Goal: Information Seeking & Learning: Check status

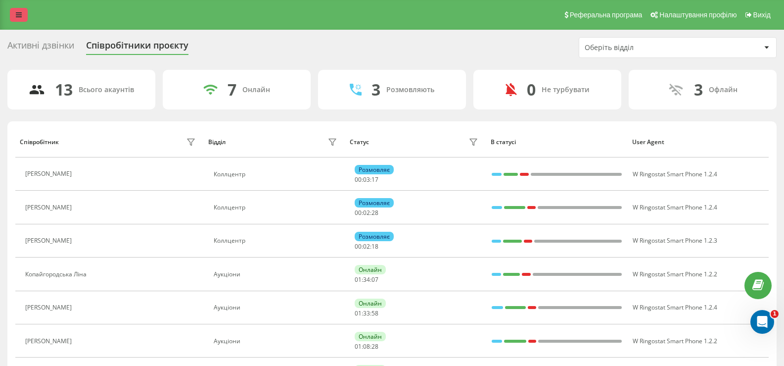
click at [21, 10] on link at bounding box center [19, 15] width 18 height 14
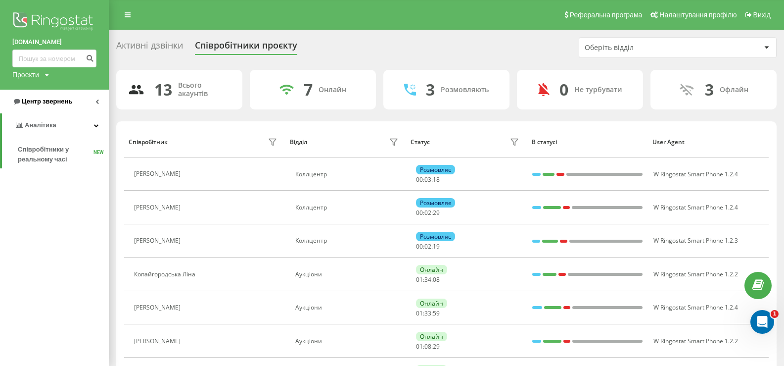
click at [45, 97] on span "Центр звернень" at bounding box center [42, 101] width 60 height 10
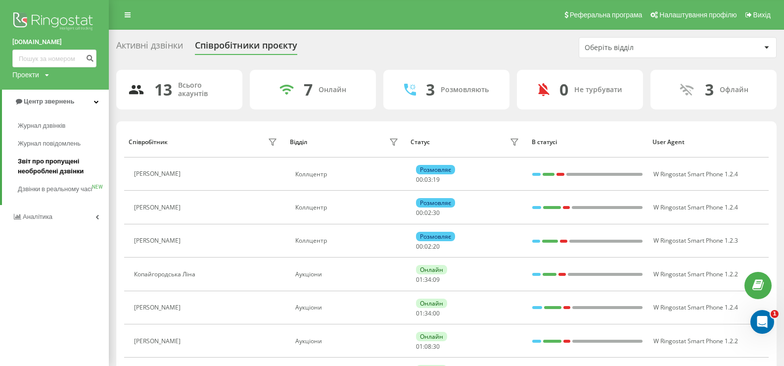
click at [37, 158] on span "Звіт про пропущені необроблені дзвінки" at bounding box center [61, 166] width 86 height 20
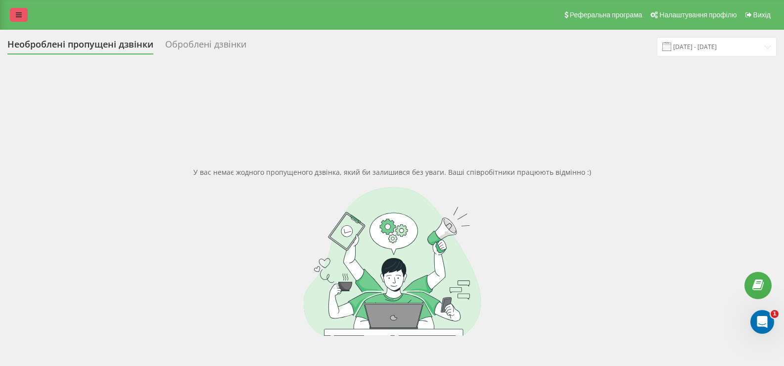
click at [14, 16] on link at bounding box center [19, 15] width 18 height 14
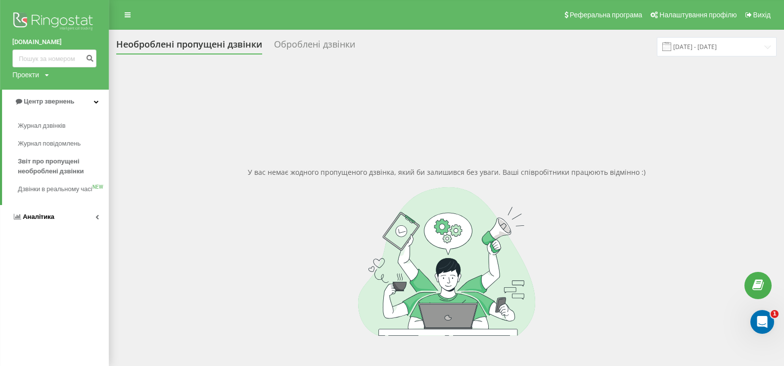
click at [31, 220] on span "Аналiтика" at bounding box center [39, 216] width 32 height 7
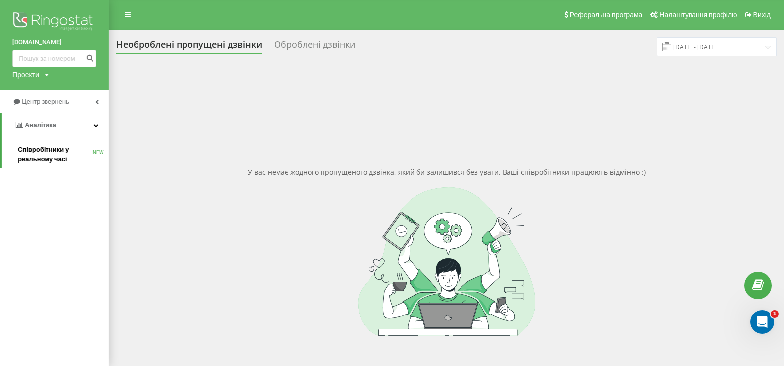
click at [39, 152] on span "Співробітники у реальному часі" at bounding box center [55, 154] width 75 height 20
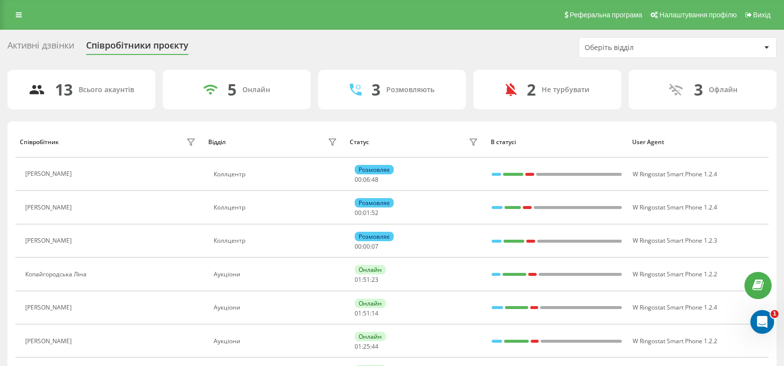
click at [400, 39] on div "Активні дзвінки Співробітники проєкту Оберіть відділ" at bounding box center [391, 47] width 769 height 21
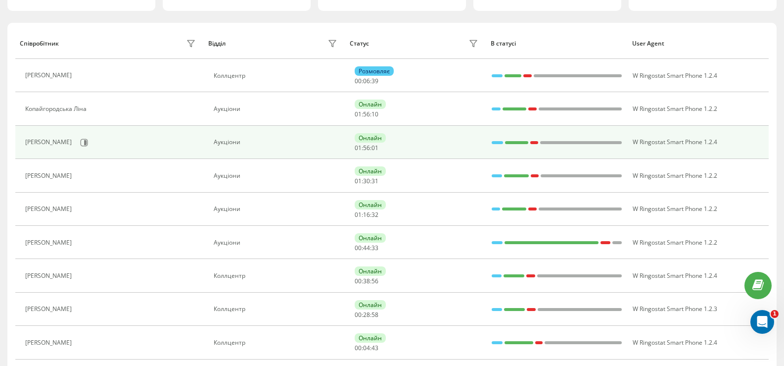
scroll to position [99, 0]
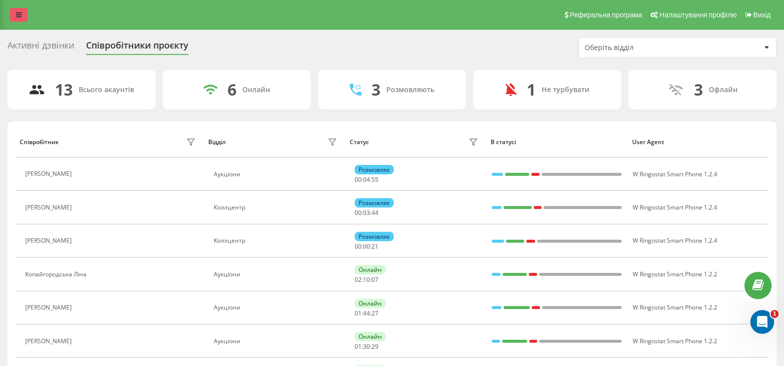
click at [20, 14] on icon at bounding box center [19, 14] width 6 height 7
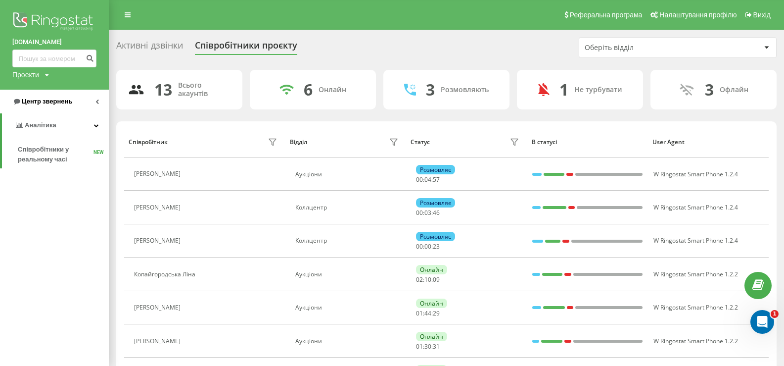
click at [44, 103] on span "Центр звернень" at bounding box center [47, 100] width 50 height 7
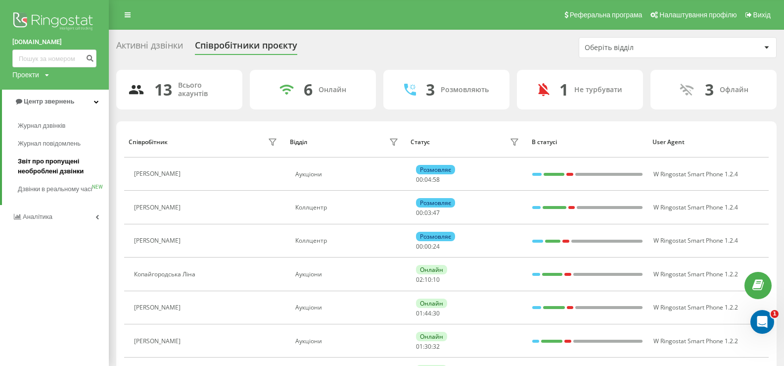
click at [46, 162] on span "Звіт про пропущені необроблені дзвінки" at bounding box center [61, 166] width 86 height 20
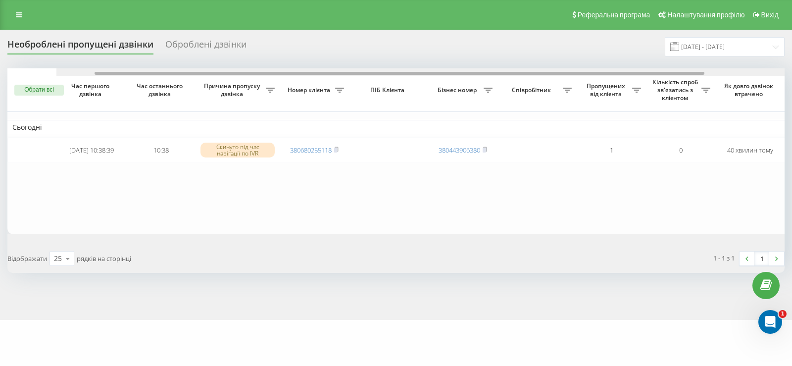
drag, startPoint x: 288, startPoint y: 73, endPoint x: 268, endPoint y: 95, distance: 29.8
click at [273, 95] on div "Обрати всі Час першого дзвінка Час останнього дзвінка Причина пропуску дзвінка …" at bounding box center [395, 151] width 777 height 166
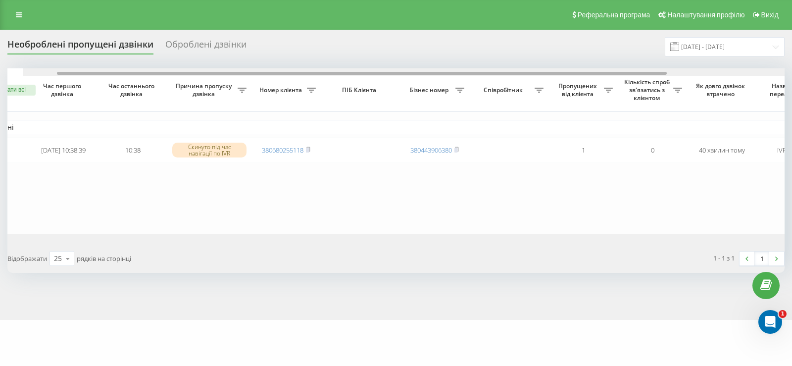
scroll to position [0, 20]
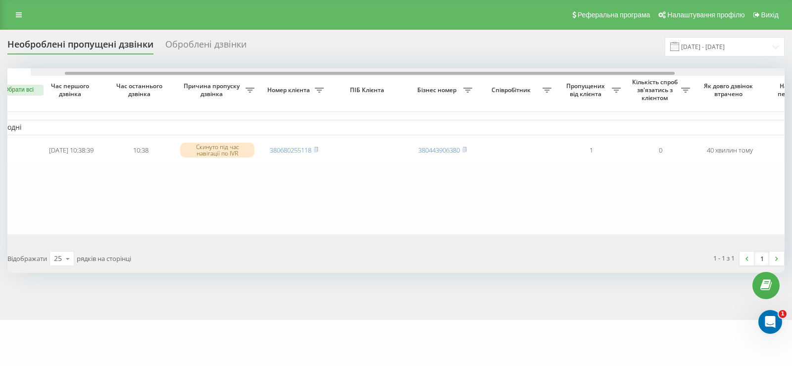
drag, startPoint x: 245, startPoint y: 72, endPoint x: 261, endPoint y: 90, distance: 23.5
click at [261, 90] on div "Обрати всі Час першого дзвінка Час останнього дзвінка Причина пропуску дзвінка …" at bounding box center [395, 151] width 777 height 166
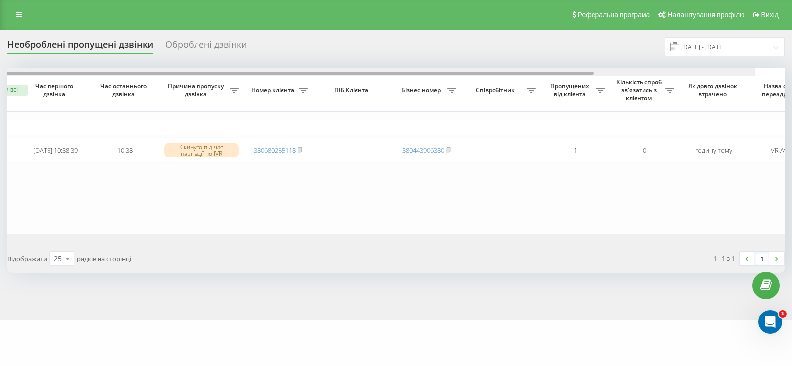
drag, startPoint x: 470, startPoint y: 72, endPoint x: 476, endPoint y: 92, distance: 20.5
click at [476, 92] on div "Обрати всі Час першого дзвінка Час останнього дзвінка Причина пропуску дзвінка …" at bounding box center [395, 151] width 777 height 166
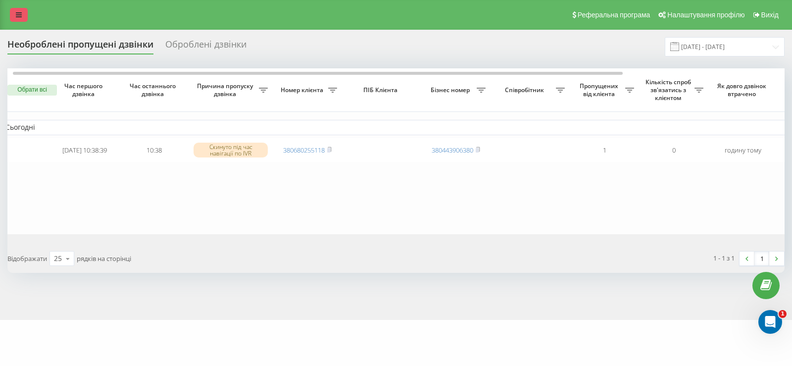
click at [22, 10] on link at bounding box center [19, 15] width 18 height 14
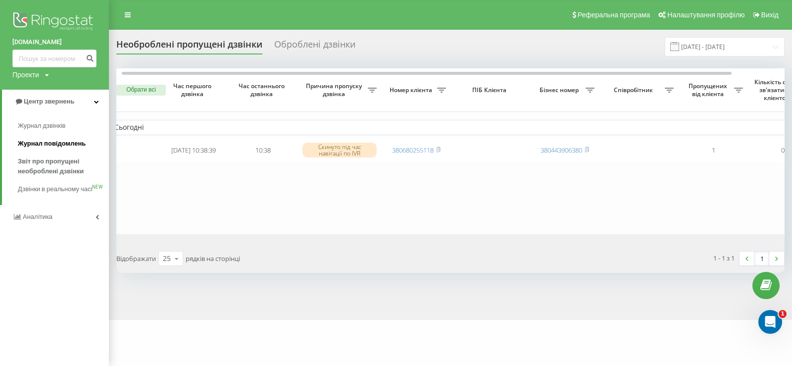
drag, startPoint x: 39, startPoint y: 124, endPoint x: 44, endPoint y: 143, distance: 19.4
click at [39, 124] on span "Журнал дзвінків" at bounding box center [41, 126] width 47 height 10
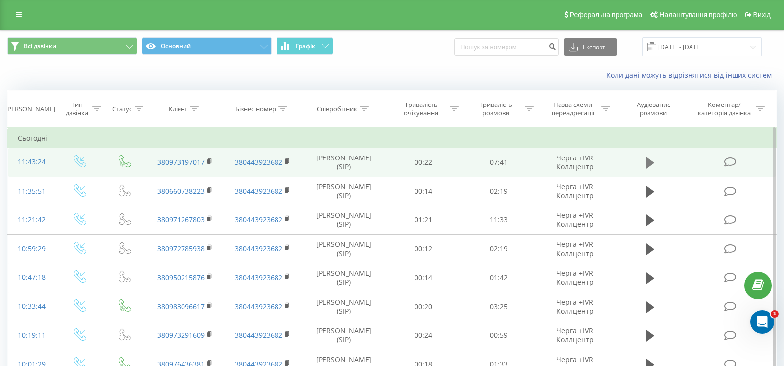
click at [647, 164] on icon at bounding box center [650, 163] width 9 height 12
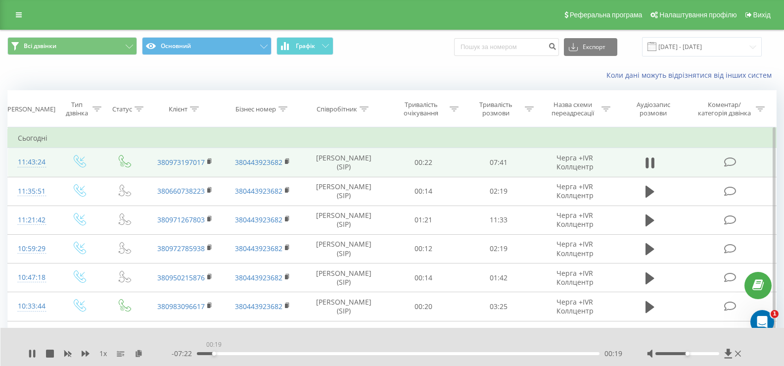
click at [214, 353] on div "00:19" at bounding box center [398, 353] width 403 height 3
click at [229, 353] on div "00:19" at bounding box center [398, 353] width 403 height 3
click at [213, 353] on div "00:18" at bounding box center [398, 353] width 403 height 3
click at [228, 354] on div "00:36" at bounding box center [398, 353] width 403 height 3
click at [243, 353] on div "00:53" at bounding box center [398, 353] width 403 height 3
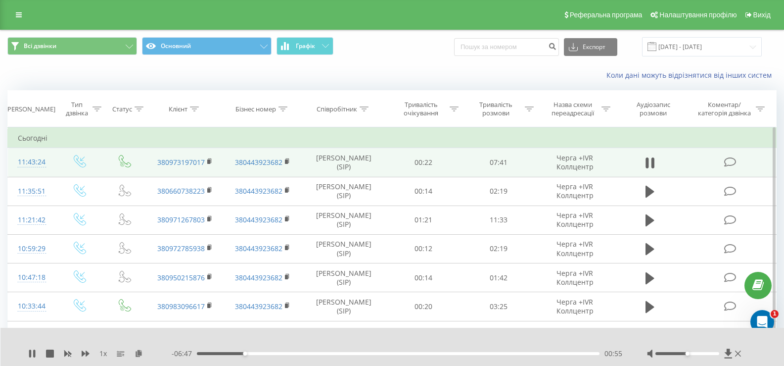
click at [257, 353] on div "00:55" at bounding box center [398, 353] width 403 height 3
click at [271, 353] on div "01:10" at bounding box center [398, 353] width 403 height 3
click at [280, 352] on div "01:35" at bounding box center [398, 353] width 403 height 3
click at [292, 353] on div "01:37" at bounding box center [398, 353] width 403 height 3
click at [31, 349] on icon at bounding box center [32, 353] width 8 height 8
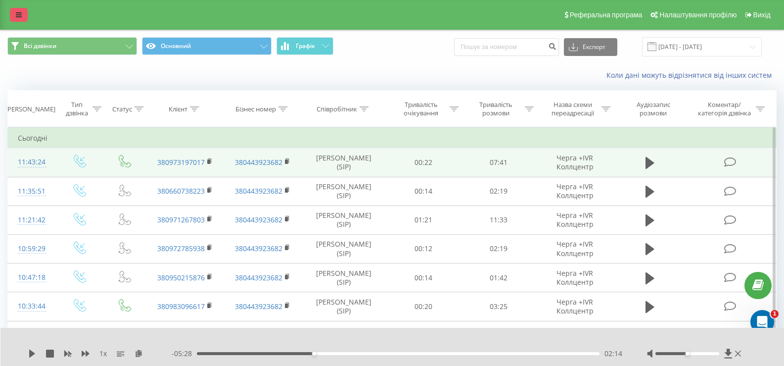
click at [18, 15] on icon at bounding box center [19, 14] width 6 height 7
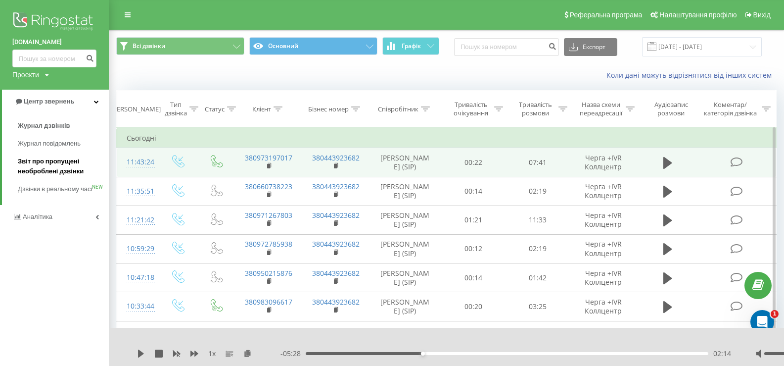
click at [44, 162] on span "Звіт про пропущені необроблені дзвінки" at bounding box center [61, 166] width 86 height 20
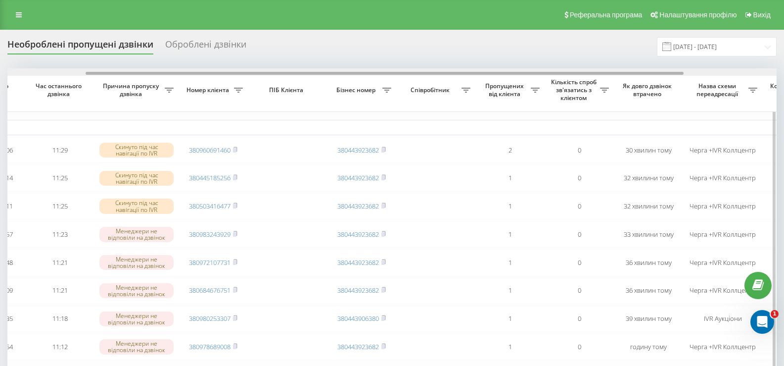
scroll to position [0, 104]
drag, startPoint x: 420, startPoint y: 72, endPoint x: 501, endPoint y: 81, distance: 81.7
click at [501, 81] on div "Обрати всі Час першого дзвінка Час останнього дзвінка Причина пропуску дзвінка …" at bounding box center [391, 249] width 769 height 362
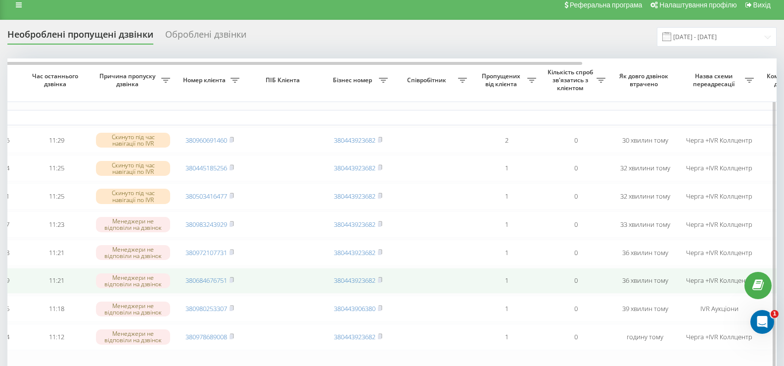
scroll to position [0, 0]
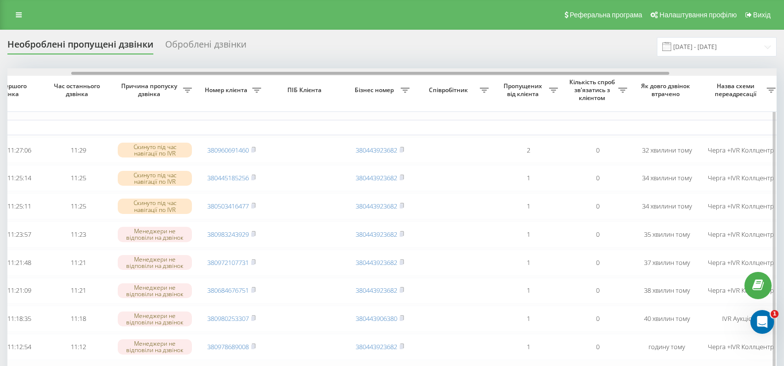
scroll to position [0, 89]
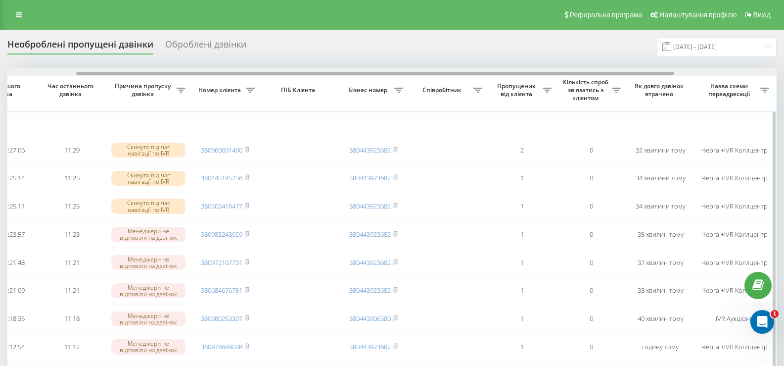
drag, startPoint x: 313, startPoint y: 72, endPoint x: 382, endPoint y: 85, distance: 70.4
click at [382, 85] on div "Обрати всі Час першого дзвінка Час останнього дзвінка Причина пропуску дзвінка …" at bounding box center [391, 249] width 769 height 362
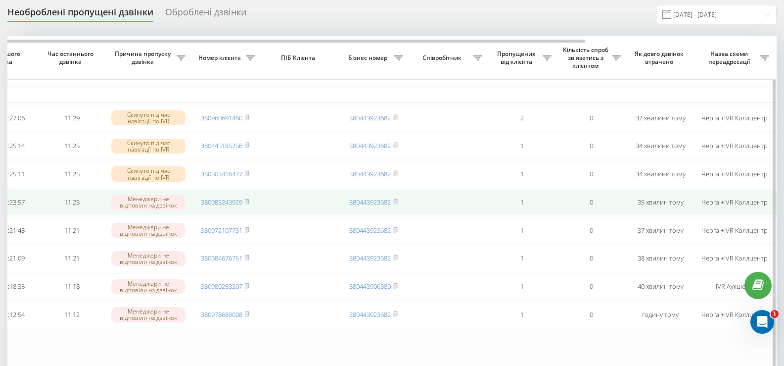
scroll to position [0, 0]
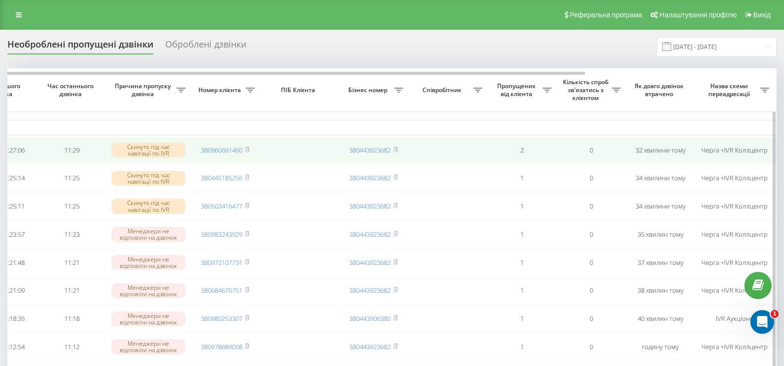
drag, startPoint x: 247, startPoint y: 150, endPoint x: 257, endPoint y: 150, distance: 9.9
click at [247, 149] on rect at bounding box center [246, 150] width 3 height 4
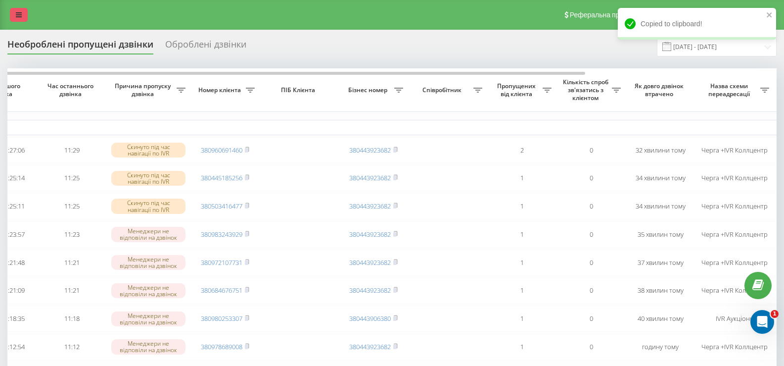
click at [15, 9] on link at bounding box center [19, 15] width 18 height 14
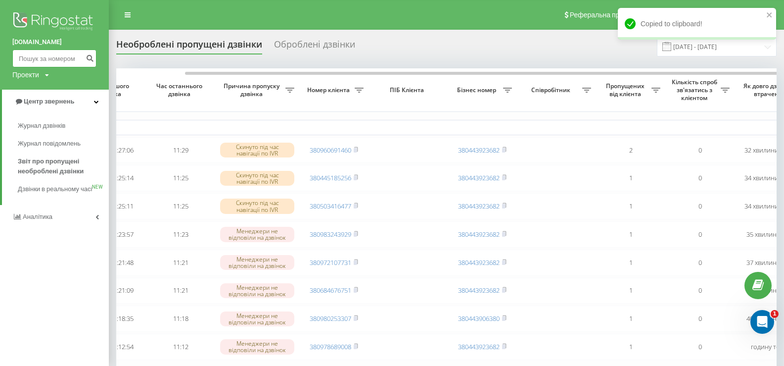
click at [29, 60] on input at bounding box center [54, 58] width 84 height 18
paste input "380960691460"
type input "380960691460"
click at [92, 60] on icon "submit" at bounding box center [90, 57] width 8 height 6
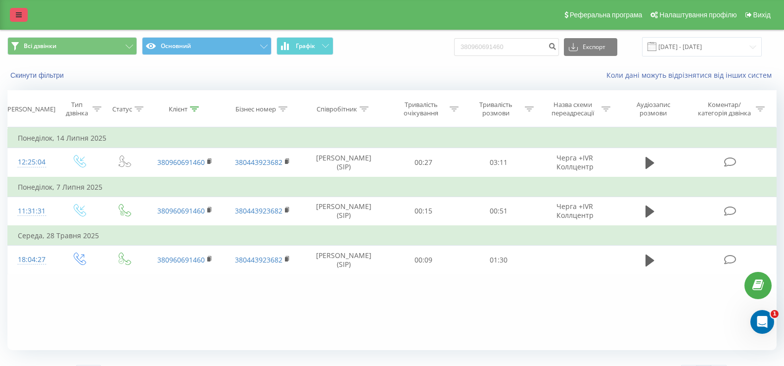
click at [15, 12] on link at bounding box center [19, 15] width 18 height 14
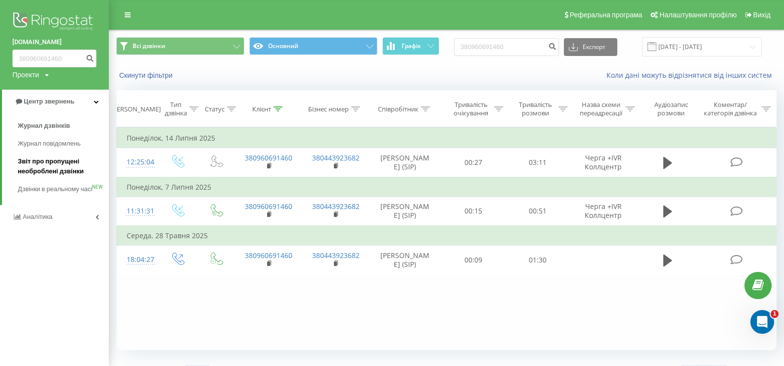
click at [46, 163] on span "Звіт про пропущені необроблені дзвінки" at bounding box center [61, 166] width 86 height 20
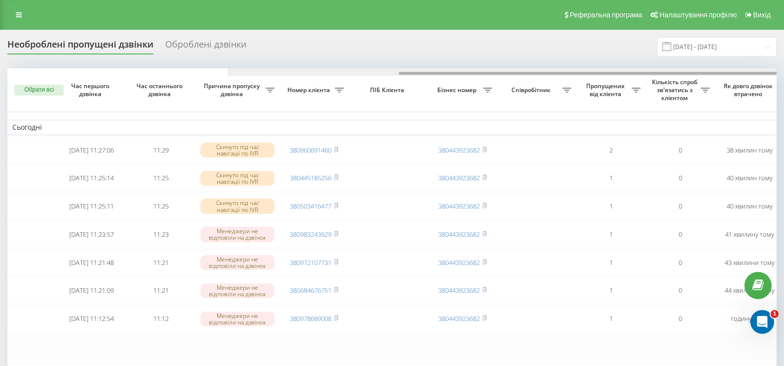
scroll to position [0, 220]
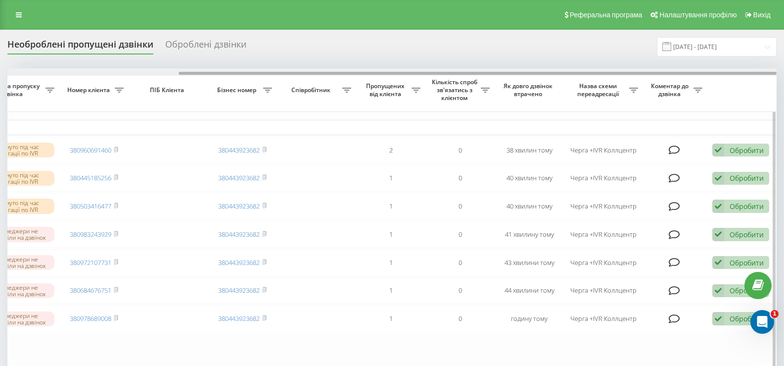
drag, startPoint x: 478, startPoint y: 71, endPoint x: 483, endPoint y: 71, distance: 5.0
click at [483, 71] on div at bounding box center [391, 71] width 769 height 7
drag, startPoint x: 481, startPoint y: 71, endPoint x: 401, endPoint y: 76, distance: 79.8
click at [401, 76] on div at bounding box center [391, 71] width 769 height 7
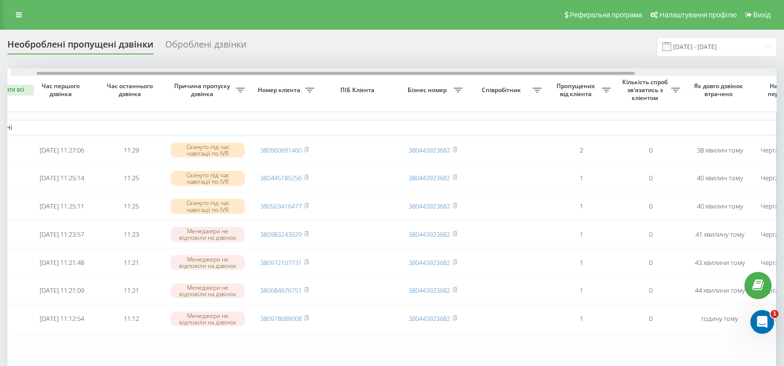
scroll to position [0, 24]
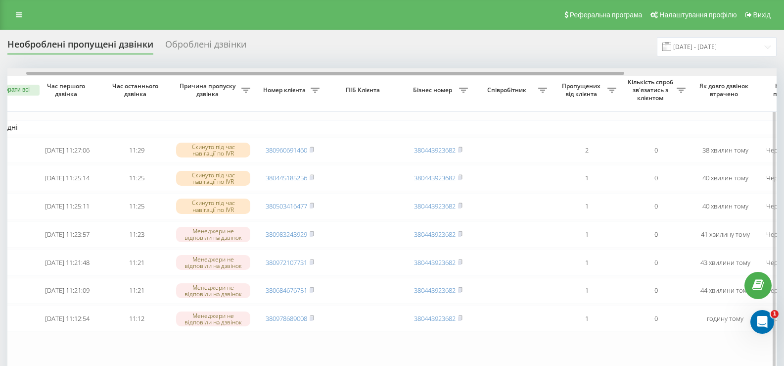
drag, startPoint x: 399, startPoint y: 72, endPoint x: 247, endPoint y: 73, distance: 152.4
click at [247, 73] on div at bounding box center [325, 73] width 598 height 3
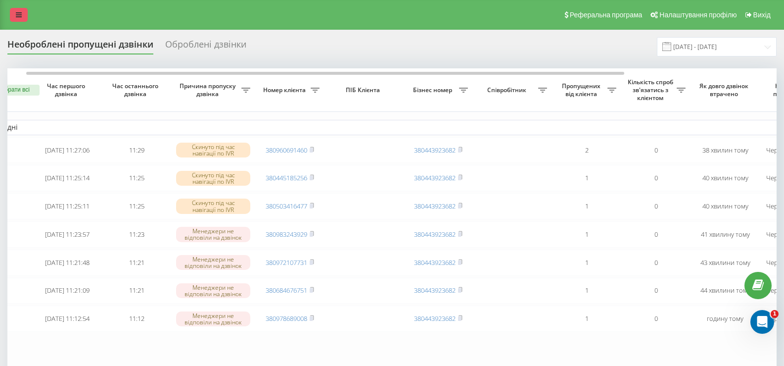
click at [17, 16] on icon at bounding box center [19, 14] width 6 height 7
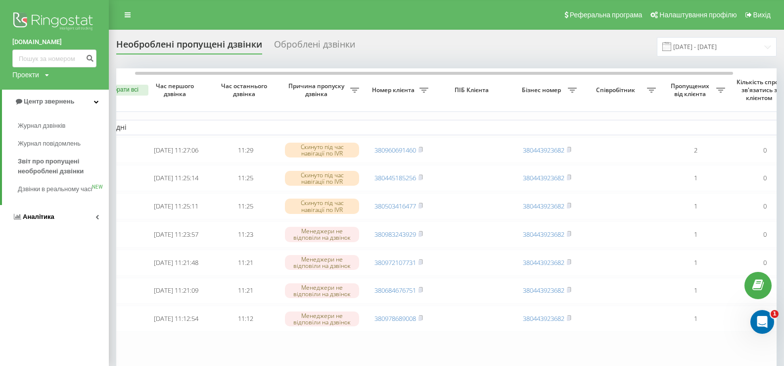
click at [27, 220] on span "Аналiтика" at bounding box center [39, 216] width 32 height 7
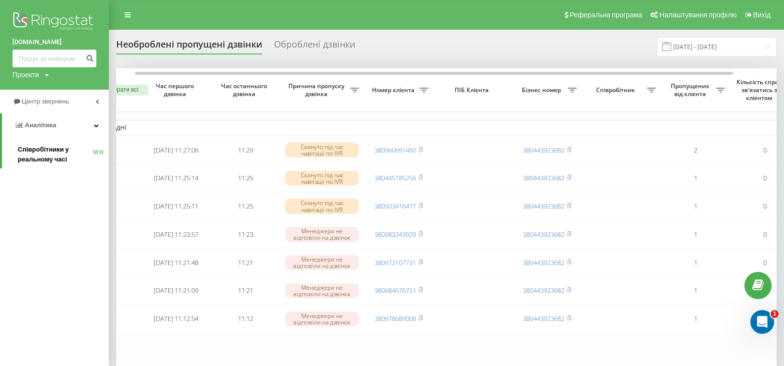
click at [32, 150] on span "Співробітники у реальному часі" at bounding box center [55, 154] width 75 height 20
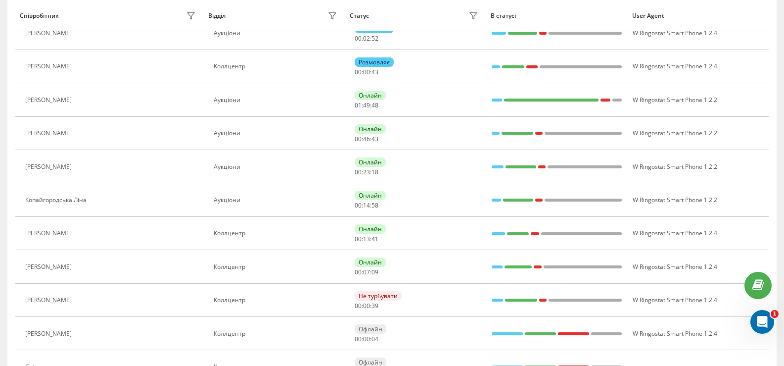
scroll to position [198, 0]
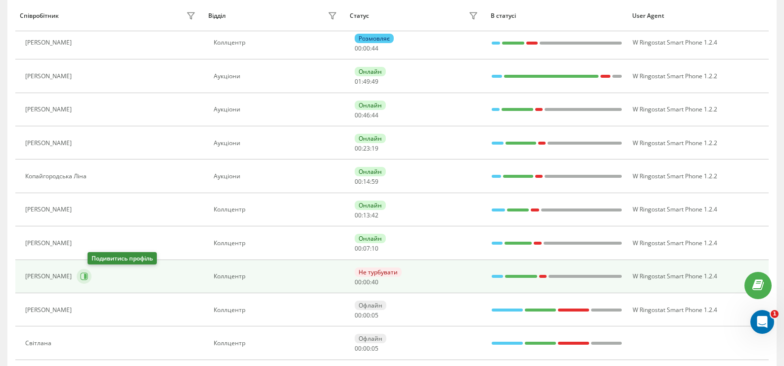
click at [88, 275] on icon at bounding box center [84, 276] width 8 height 8
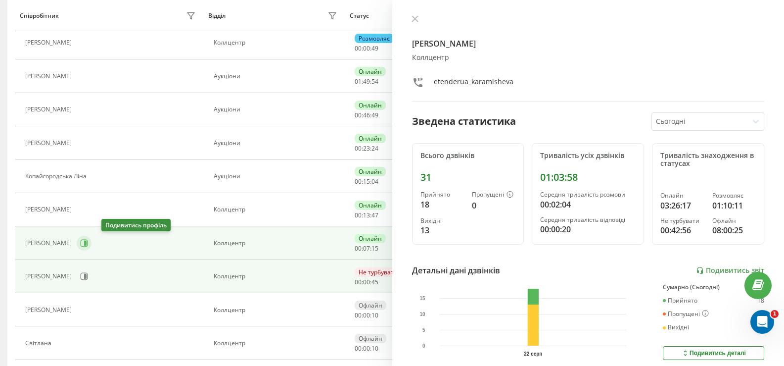
click at [88, 242] on icon at bounding box center [84, 243] width 8 height 8
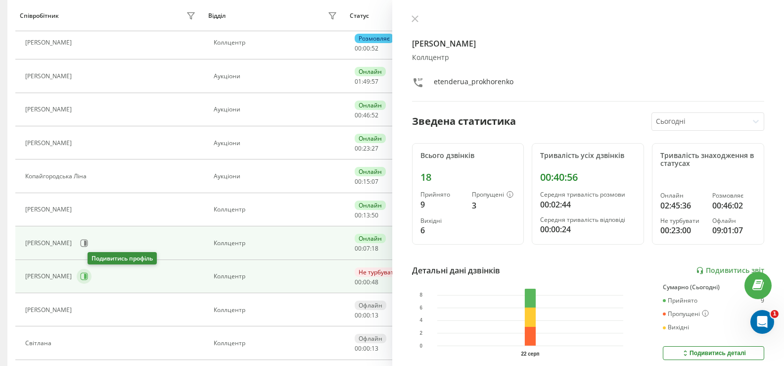
click at [88, 278] on icon at bounding box center [84, 276] width 8 height 8
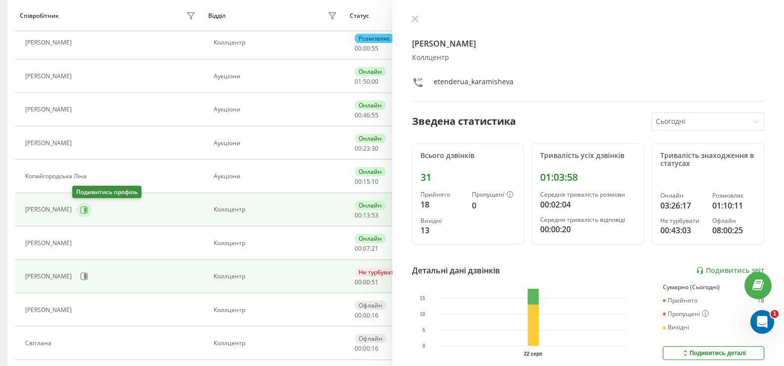
click at [81, 212] on icon at bounding box center [84, 210] width 8 height 8
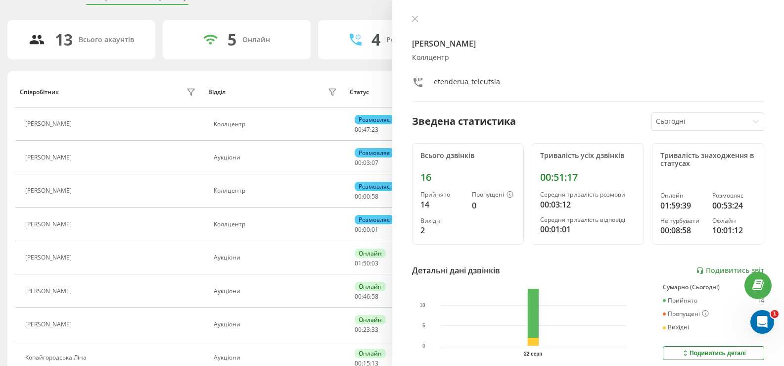
scroll to position [49, 0]
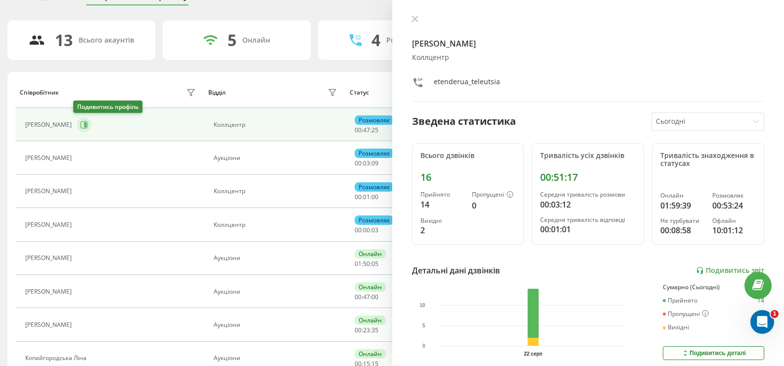
click at [83, 122] on icon at bounding box center [84, 124] width 7 height 7
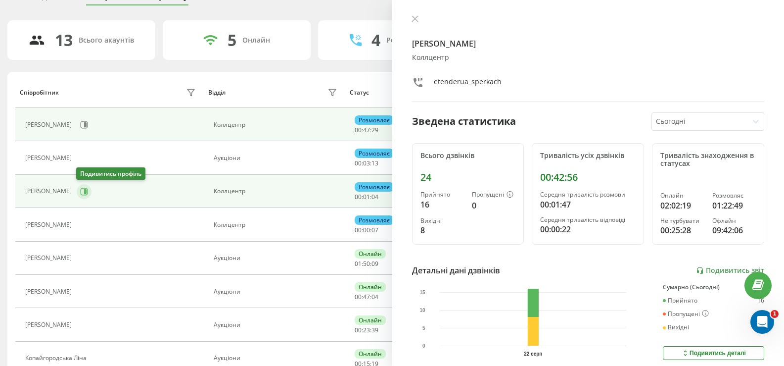
click at [81, 192] on icon at bounding box center [84, 192] width 8 height 8
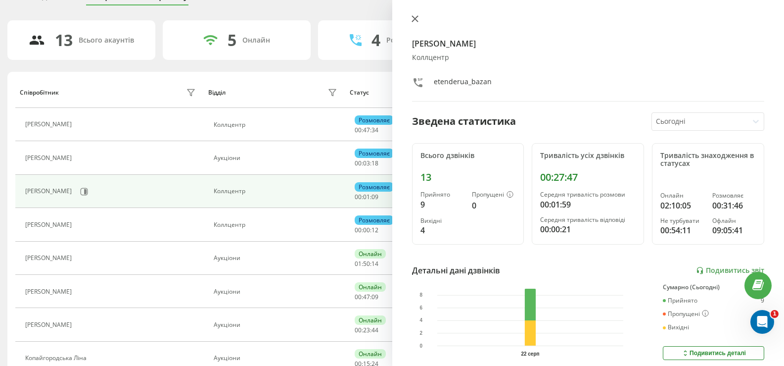
click at [418, 17] on icon at bounding box center [415, 18] width 7 height 7
